Goal: Task Accomplishment & Management: Manage account settings

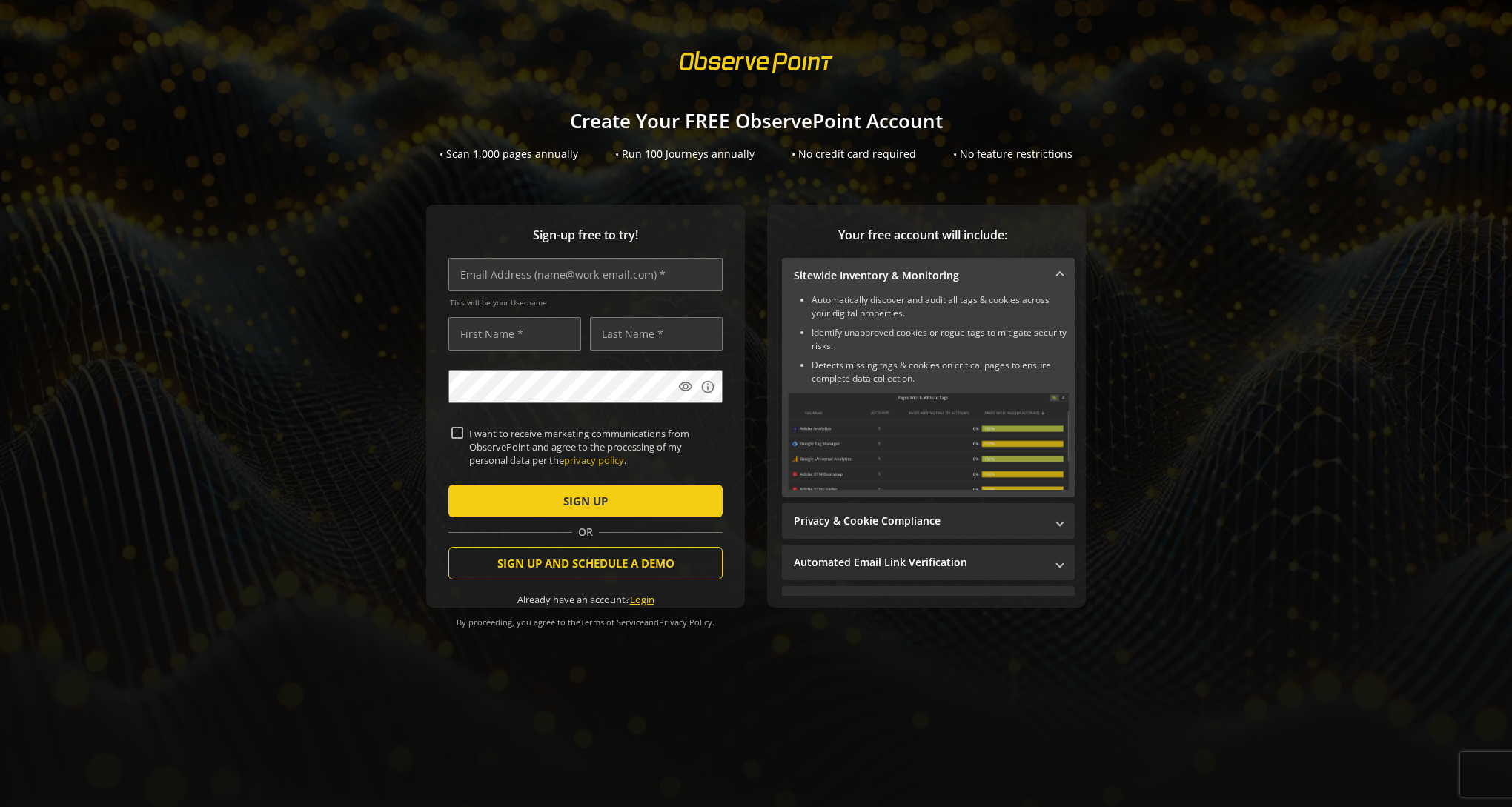
click at [636, 600] on link "Login" at bounding box center [642, 599] width 24 height 13
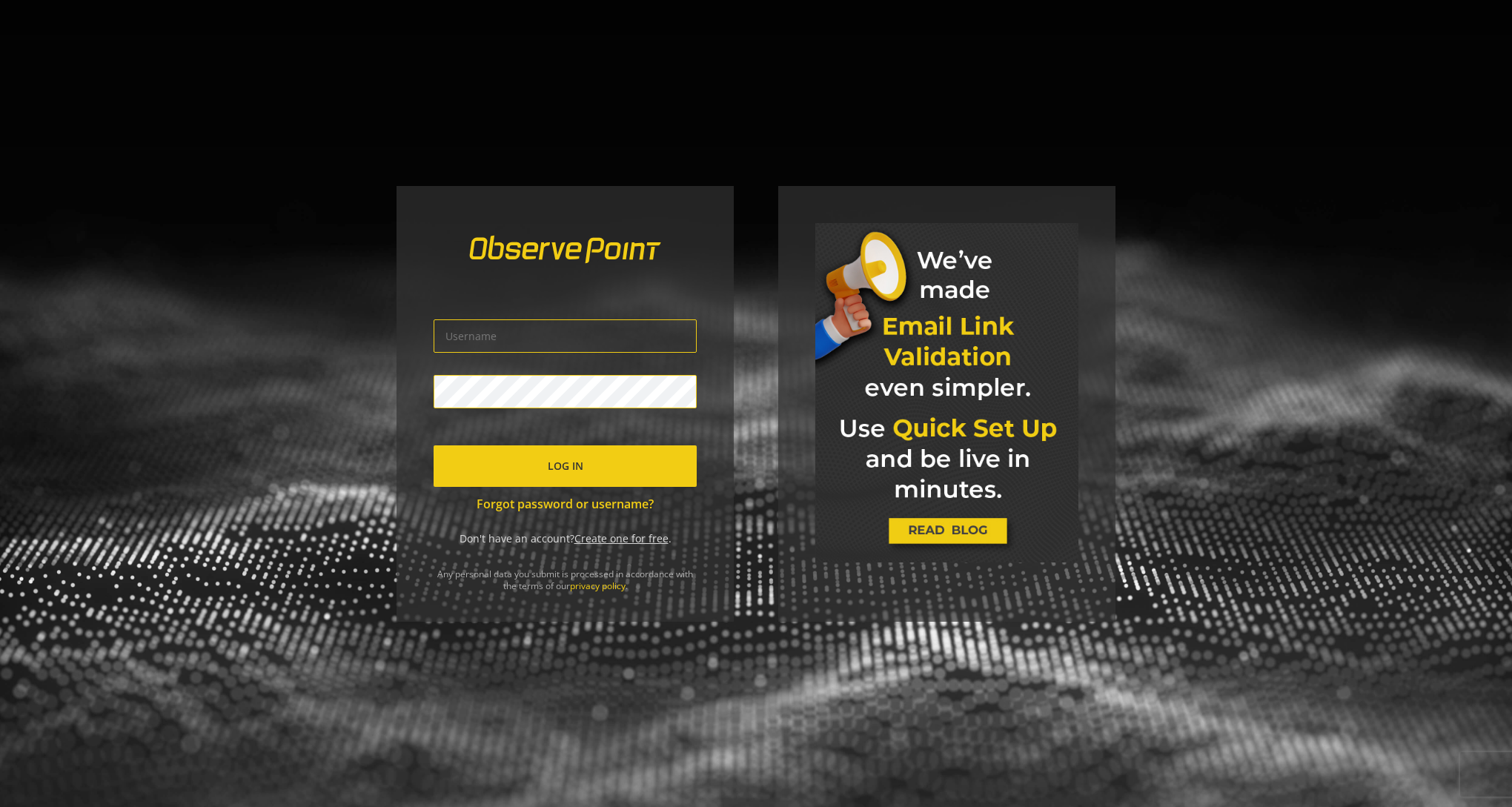
type input "[EMAIL_ADDRESS][PERSON_NAME][DOMAIN_NAME]"
